Goal: Task Accomplishment & Management: Manage account settings

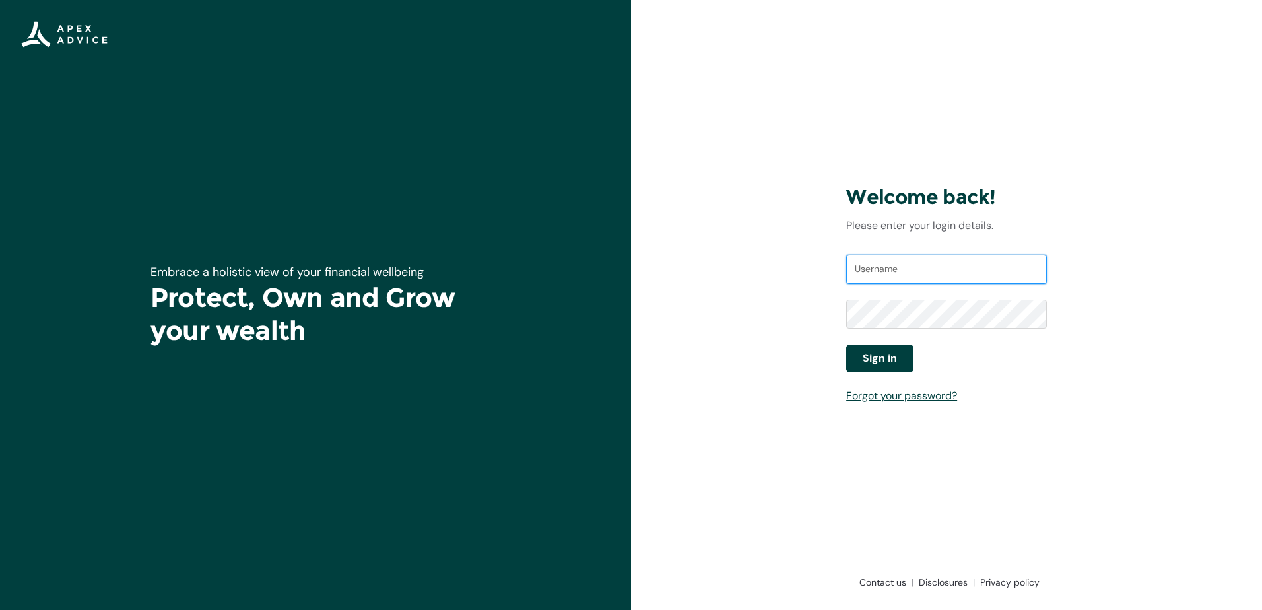
type input "[EMAIL_ADDRESS][DOMAIN_NAME]"
click at [907, 353] on button "Sign in" at bounding box center [879, 359] width 67 height 28
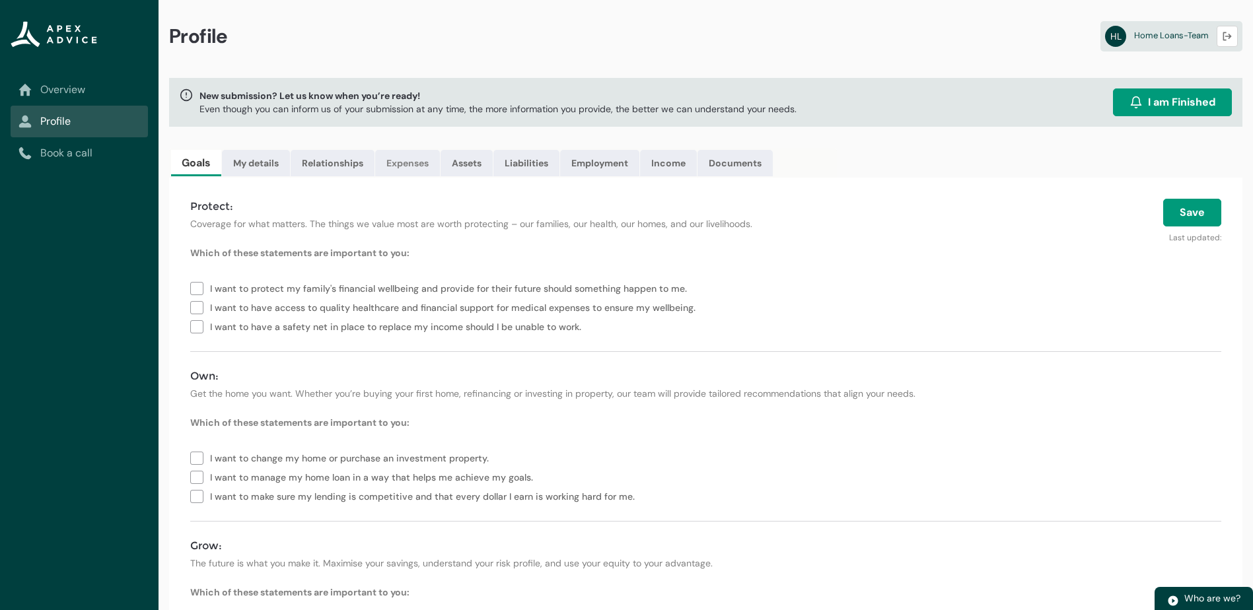
click at [412, 166] on link "Expenses" at bounding box center [407, 163] width 65 height 26
